Goal: Task Accomplishment & Management: Complete application form

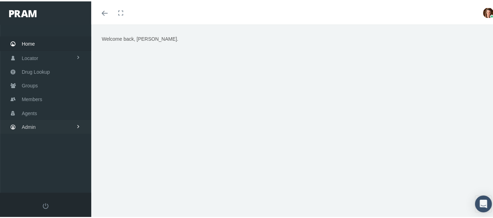
click at [49, 125] on link "Admin" at bounding box center [45, 126] width 91 height 14
click at [37, 151] on span "Agents" at bounding box center [36, 154] width 15 height 12
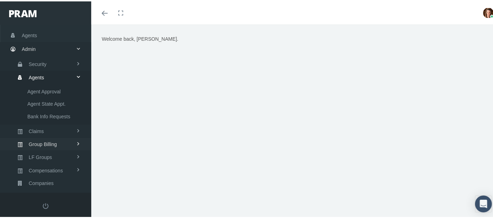
click at [47, 141] on span "Group Billing" at bounding box center [43, 143] width 28 height 12
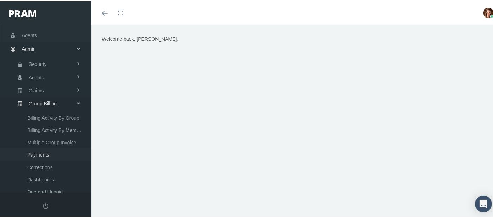
click at [42, 153] on span "Payments" at bounding box center [38, 154] width 22 height 12
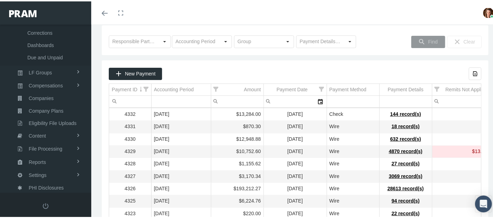
scroll to position [78, 0]
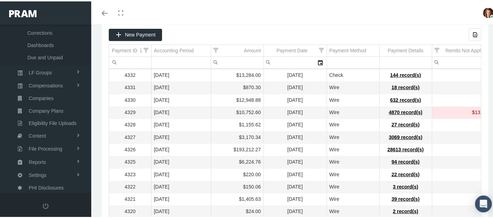
click at [290, 50] on div "Payment Date" at bounding box center [292, 49] width 31 height 7
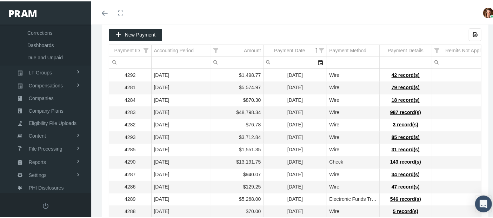
click at [289, 47] on div "Payment Date" at bounding box center [289, 49] width 31 height 7
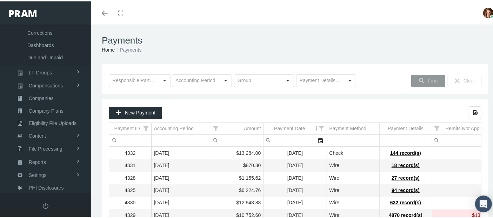
scroll to position [39, 0]
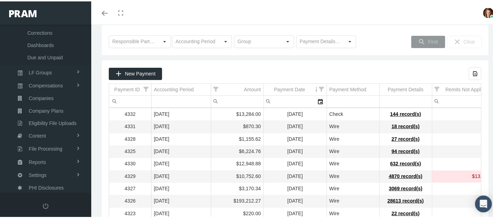
click at [106, 14] on link "Toggle menubar" at bounding box center [105, 11] width 17 height 23
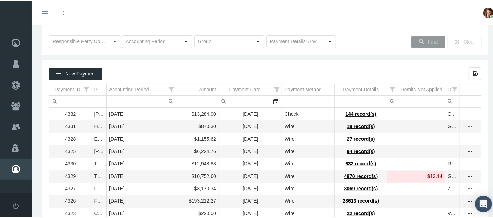
click at [446, 140] on td "Data grid" at bounding box center [453, 138] width 15 height 12
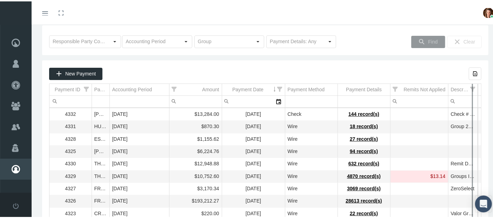
drag, startPoint x: 454, startPoint y: 89, endPoint x: 472, endPoint y: 92, distance: 18.1
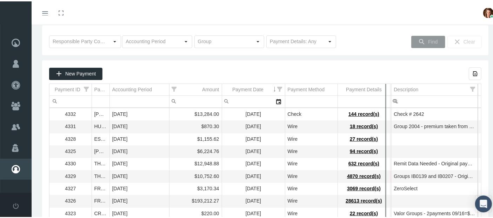
drag, startPoint x: 443, startPoint y: 86, endPoint x: 343, endPoint y: 89, distance: 100.1
drag, startPoint x: 385, startPoint y: 88, endPoint x: 433, endPoint y: 98, distance: 49.0
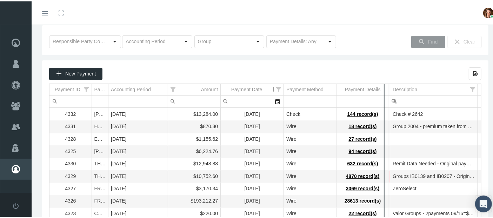
drag, startPoint x: 386, startPoint y: 87, endPoint x: 433, endPoint y: 96, distance: 48.2
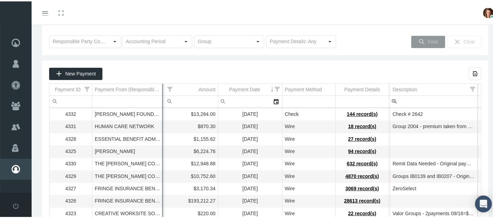
drag, startPoint x: 103, startPoint y: 89, endPoint x: 175, endPoint y: 94, distance: 71.5
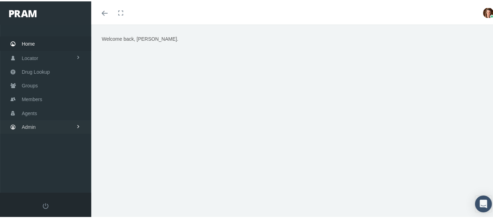
click at [40, 124] on link "Admin" at bounding box center [45, 126] width 91 height 14
click at [49, 164] on link "Claims" at bounding box center [45, 167] width 91 height 12
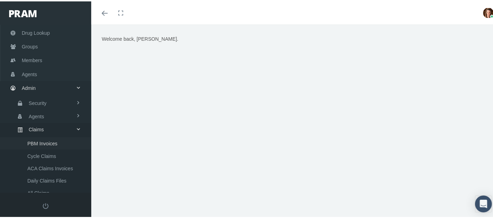
click at [63, 140] on link "PBM Invoices" at bounding box center [45, 142] width 91 height 12
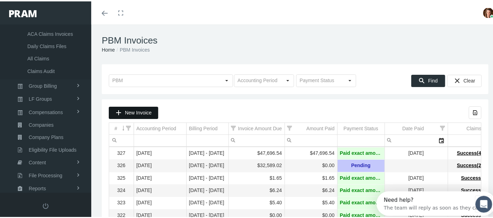
click at [124, 106] on div "New Invoice" at bounding box center [133, 112] width 49 height 12
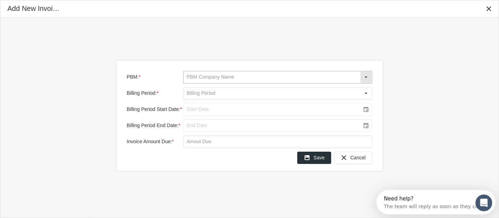
click at [261, 76] on input "PBM: *" at bounding box center [272, 77] width 177 height 12
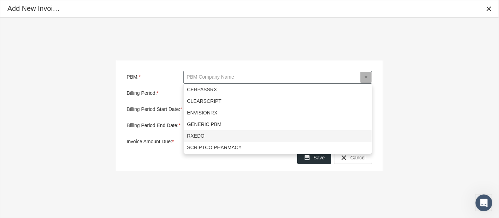
click at [241, 135] on div "RXEDO" at bounding box center [278, 136] width 188 height 12
type input "RXEDO"
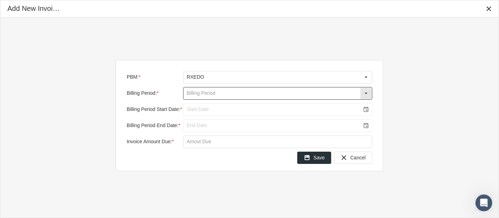
click at [364, 91] on div "Select" at bounding box center [366, 93] width 11 height 11
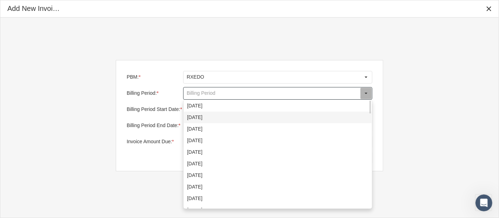
click at [256, 117] on div "[DATE]" at bounding box center [278, 118] width 188 height 12
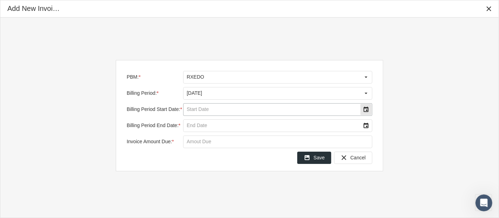
click at [364, 111] on div "Select" at bounding box center [366, 109] width 11 height 11
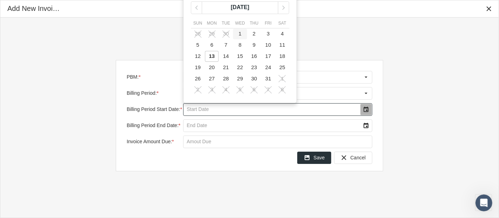
click at [239, 31] on span "1" at bounding box center [240, 34] width 3 height 6
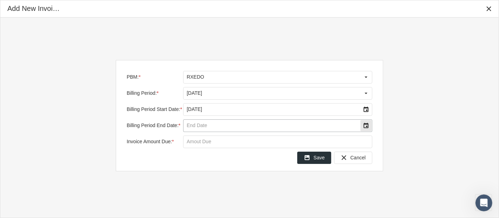
click at [364, 124] on div "Select" at bounding box center [366, 125] width 11 height 11
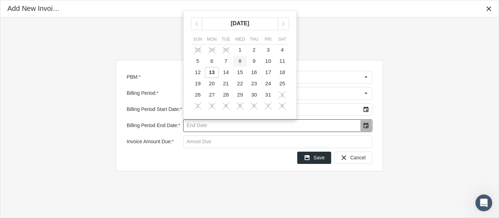
click at [241, 63] on span "8" at bounding box center [240, 61] width 3 height 6
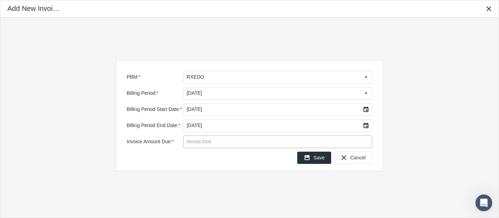
click at [214, 142] on input "Invoice Amount Due: *" at bounding box center [278, 142] width 189 height 12
type input "$ 43,689.27"
click at [322, 157] on span "Save" at bounding box center [319, 158] width 11 height 6
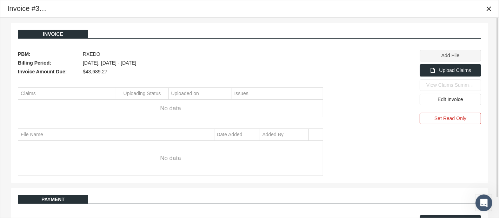
click at [458, 57] on span "Add File" at bounding box center [451, 56] width 18 height 6
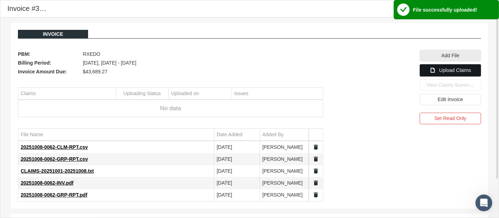
click at [451, 70] on span "Upload Claims" at bounding box center [455, 70] width 32 height 6
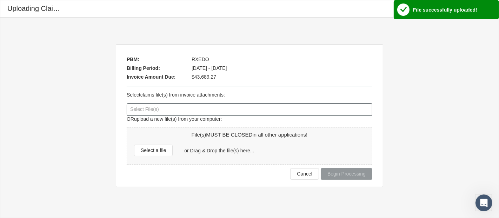
click at [172, 114] on div at bounding box center [249, 110] width 245 height 12
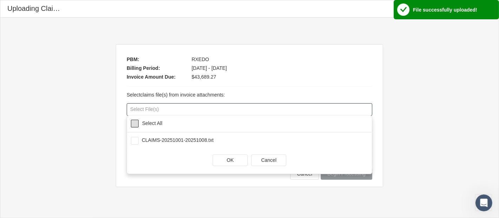
click at [138, 122] on span at bounding box center [135, 124] width 8 height 8
click at [221, 162] on div "OK" at bounding box center [230, 160] width 34 height 11
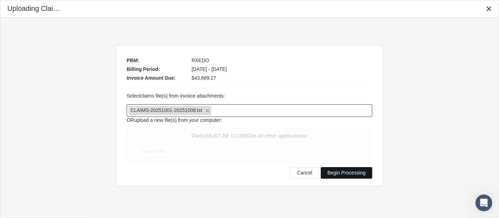
click at [351, 172] on span "Begin Processing" at bounding box center [347, 173] width 38 height 6
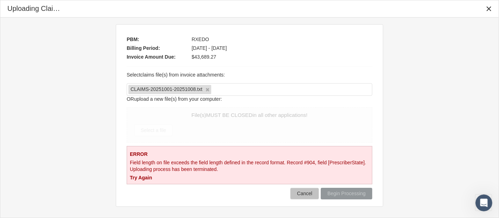
click at [309, 196] on span "Cancel" at bounding box center [304, 194] width 15 height 6
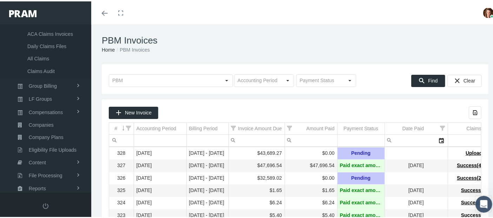
click at [106, 13] on icon "Toggle menubar" at bounding box center [105, 12] width 6 height 4
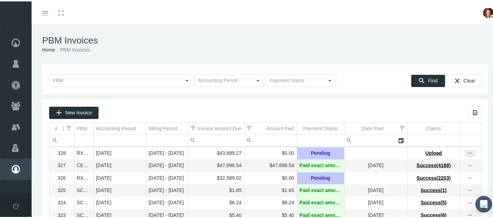
click at [467, 153] on icon "more" at bounding box center [470, 152] width 6 height 6
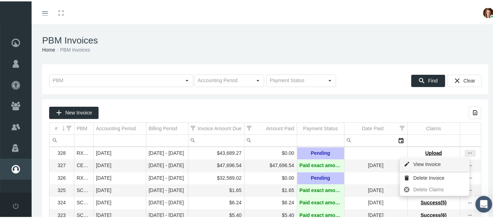
click at [457, 164] on div "View Invoice" at bounding box center [435, 163] width 69 height 15
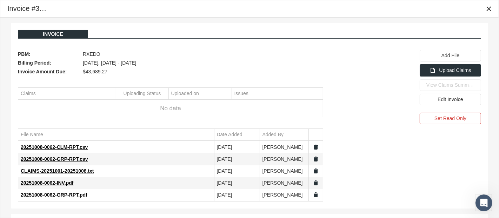
click at [316, 171] on link "Data grid" at bounding box center [316, 171] width 6 height 6
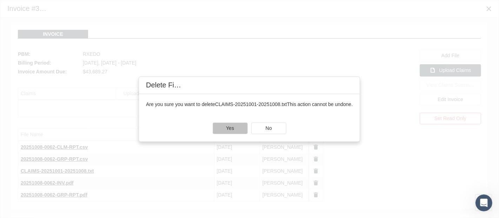
click at [230, 125] on span "Yes" at bounding box center [230, 128] width 8 height 6
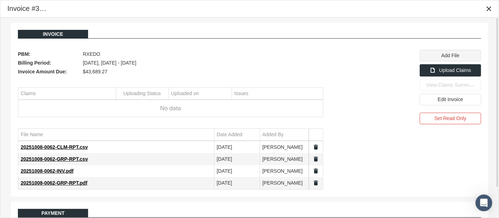
click at [448, 56] on span "Add File" at bounding box center [451, 56] width 18 height 6
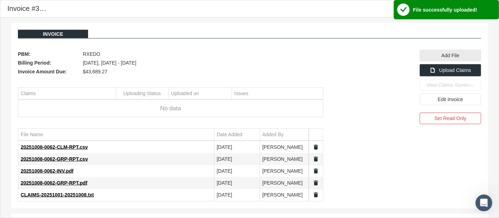
scroll to position [35, 0]
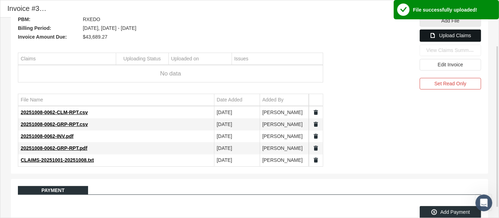
click at [445, 38] on span "Upload Claims" at bounding box center [455, 36] width 32 height 6
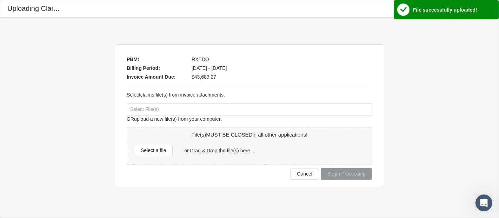
scroll to position [0, 0]
click at [140, 109] on div at bounding box center [249, 110] width 245 height 12
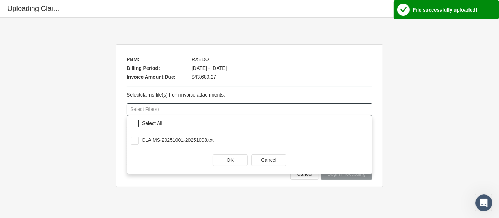
click at [134, 124] on span at bounding box center [135, 124] width 8 height 8
click at [232, 161] on span "OK" at bounding box center [230, 160] width 7 height 6
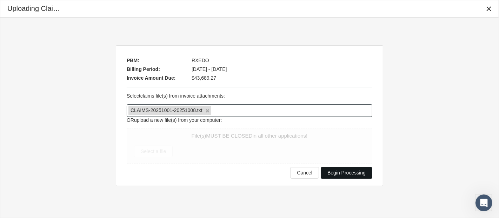
click at [346, 171] on span "Begin Processing" at bounding box center [347, 173] width 38 height 6
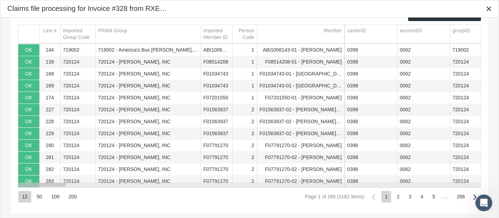
scroll to position [116, 0]
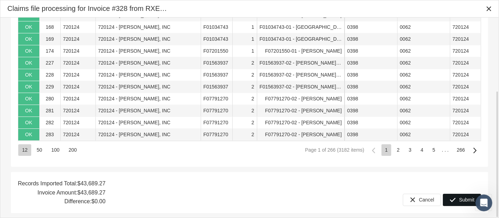
click at [450, 198] on icon "Submit" at bounding box center [453, 200] width 6 height 6
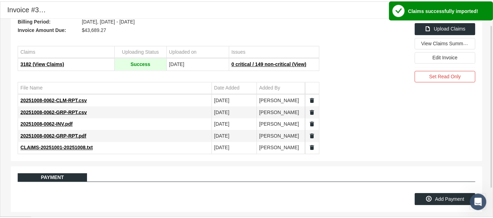
scroll to position [0, 0]
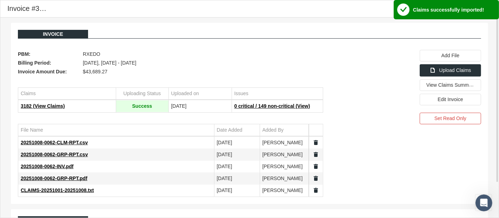
click at [361, 31] on div "Invoice" at bounding box center [250, 34] width 464 height 9
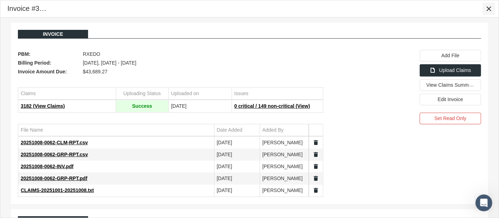
click at [492, 11] on icon "Close" at bounding box center [489, 9] width 6 height 6
